Goal: Task Accomplishment & Management: Manage account settings

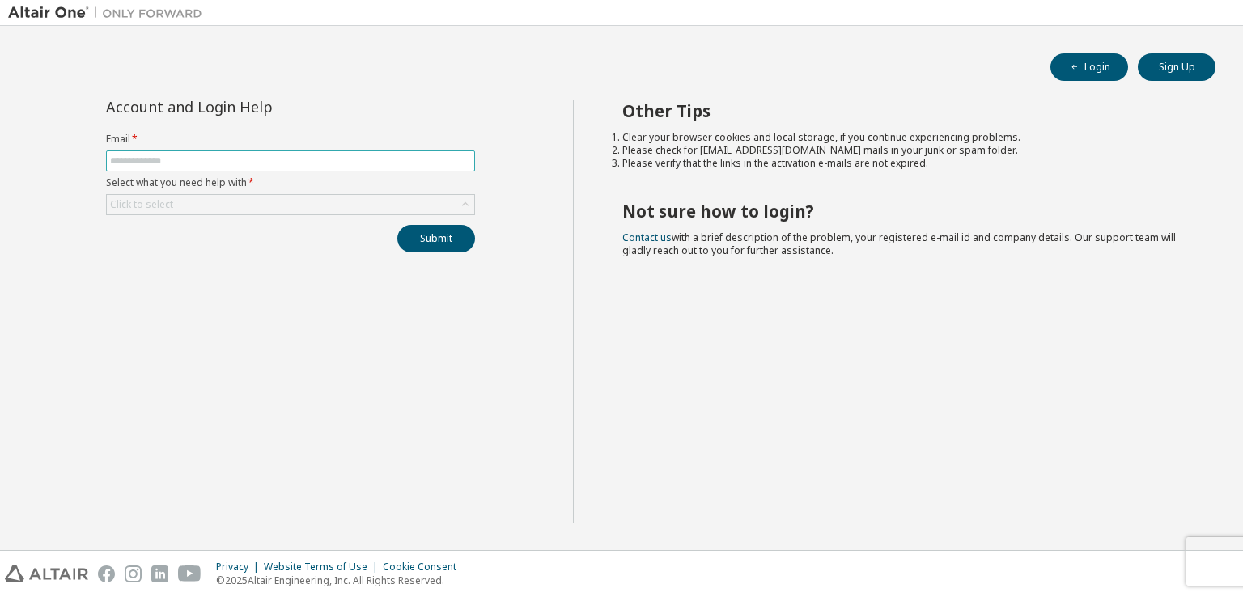
click at [369, 166] on input "text" at bounding box center [290, 161] width 361 height 13
click at [433, 167] on span at bounding box center [290, 160] width 369 height 21
click at [253, 197] on div "Click to select" at bounding box center [290, 204] width 367 height 19
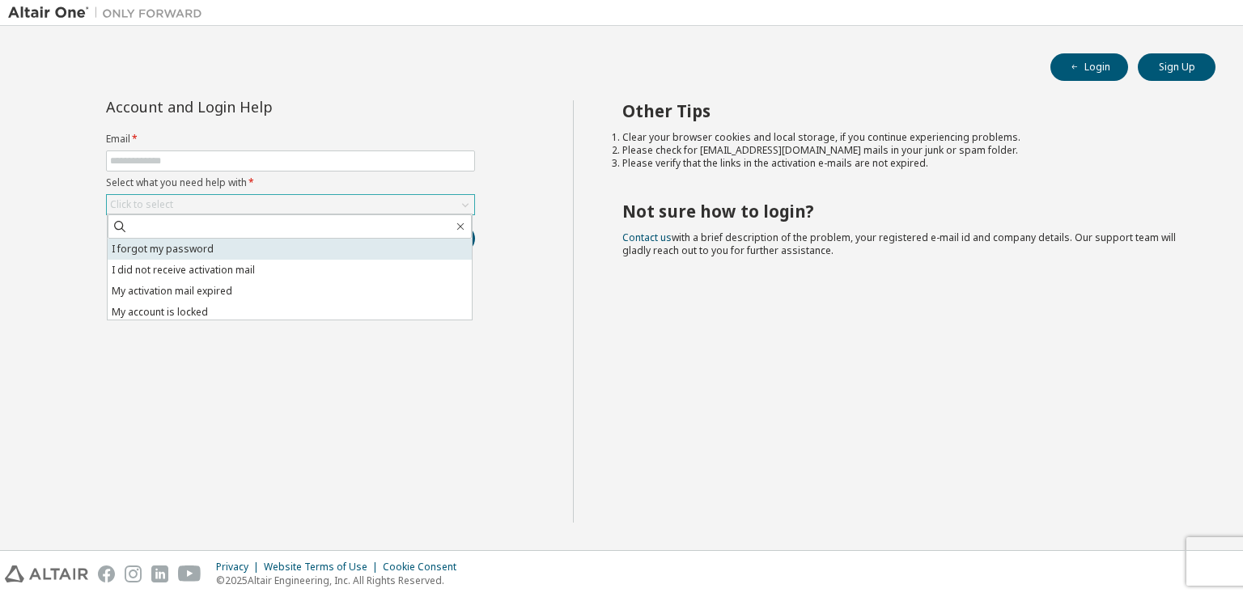
click at [230, 244] on li "I forgot my password" at bounding box center [290, 249] width 364 height 21
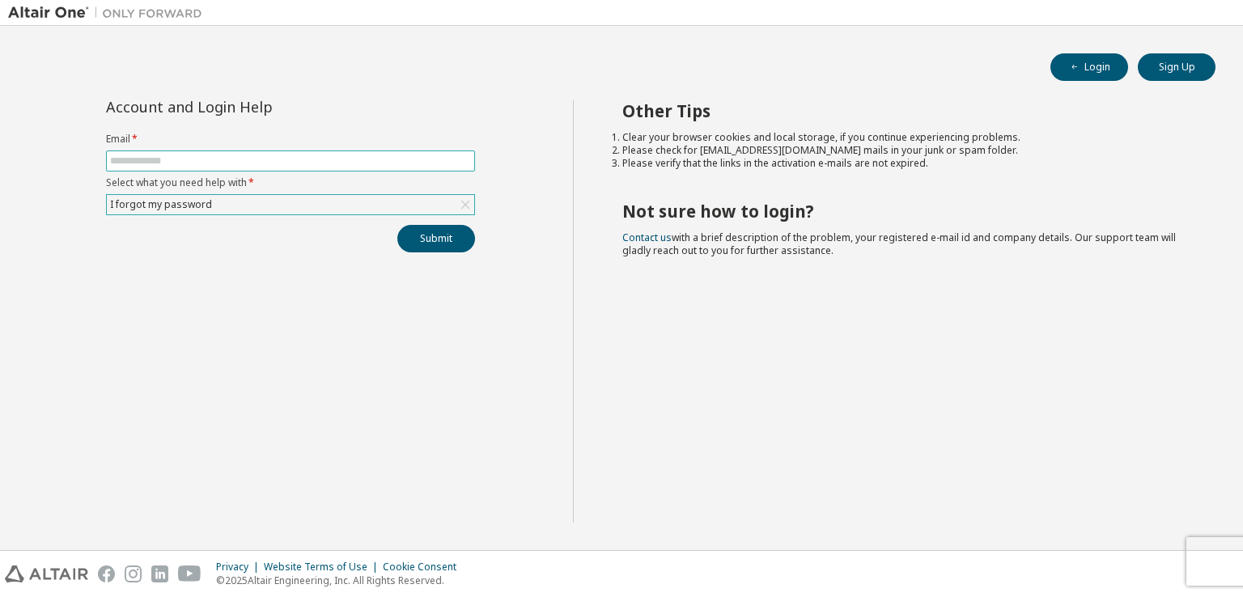
click at [232, 155] on input "text" at bounding box center [290, 161] width 361 height 13
type input "**********"
click at [421, 240] on button "Submit" at bounding box center [436, 239] width 78 height 28
